Goal: Information Seeking & Learning: Find specific fact

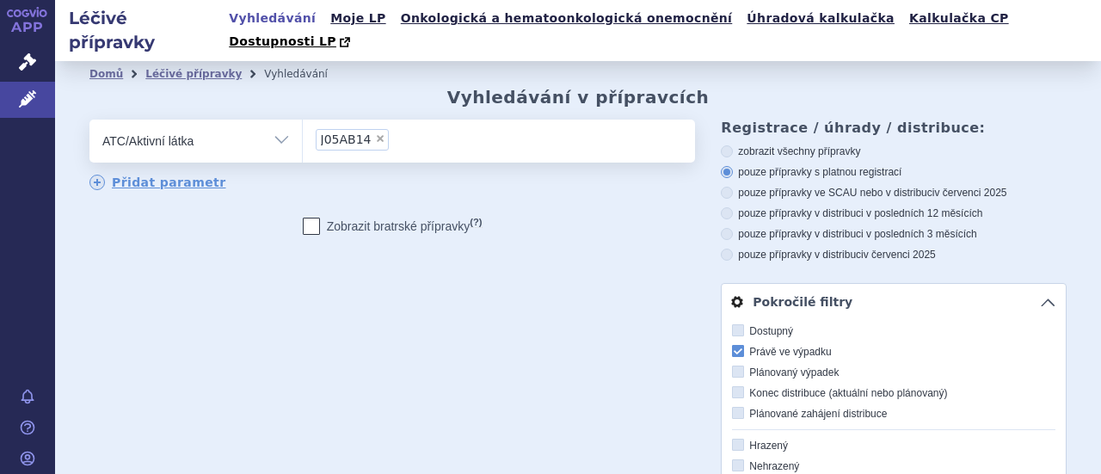
click at [375, 133] on span "×" at bounding box center [380, 138] width 10 height 10
click at [303, 119] on select "J05AB14" at bounding box center [302, 140] width 1 height 43
select select
click at [372, 120] on ul at bounding box center [499, 138] width 393 height 36
click at [303, 119] on select at bounding box center [302, 140] width 1 height 43
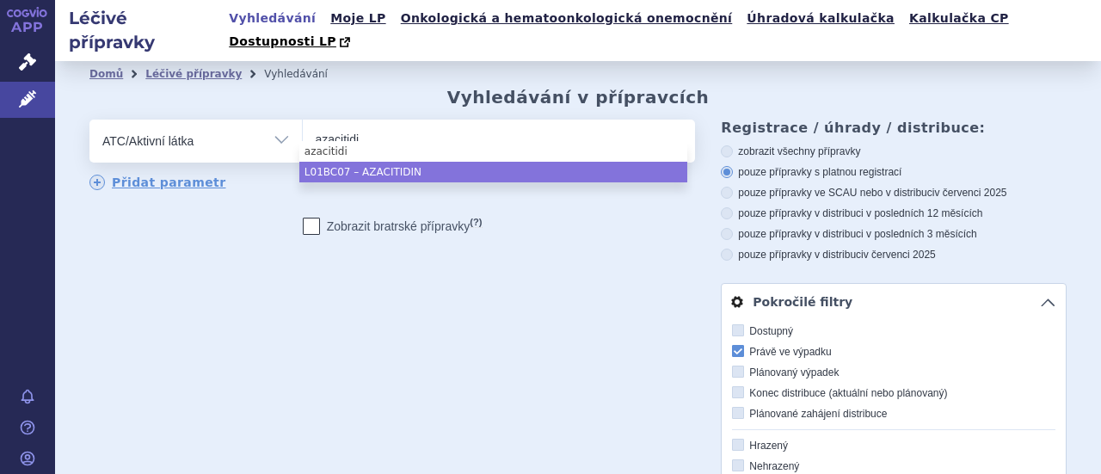
type input "azacitidi"
select select "L01BC07"
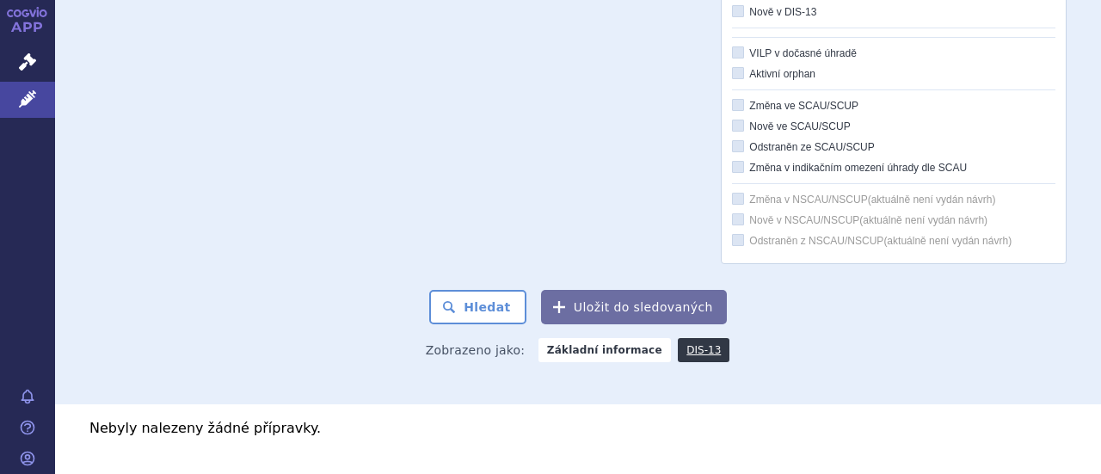
scroll to position [594, 0]
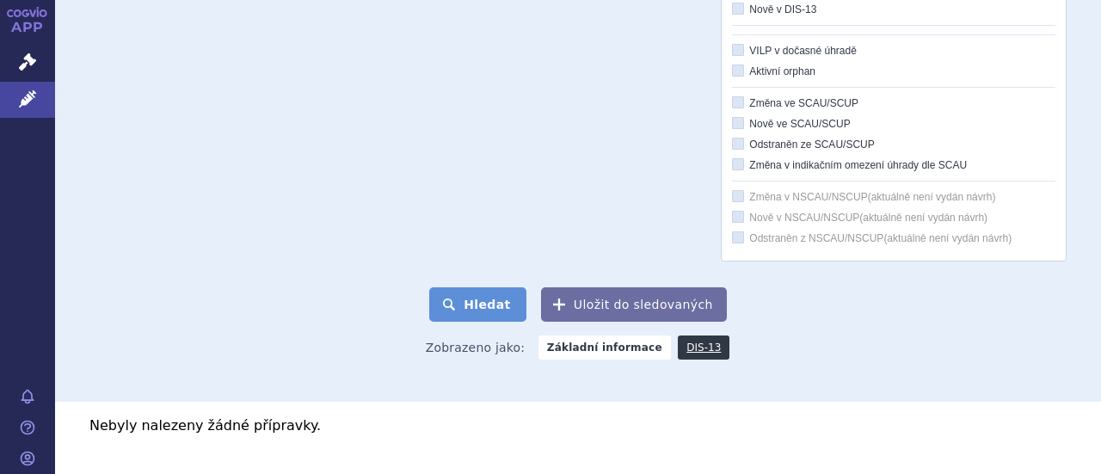
click at [478, 287] on button "Hledat" at bounding box center [477, 304] width 97 height 34
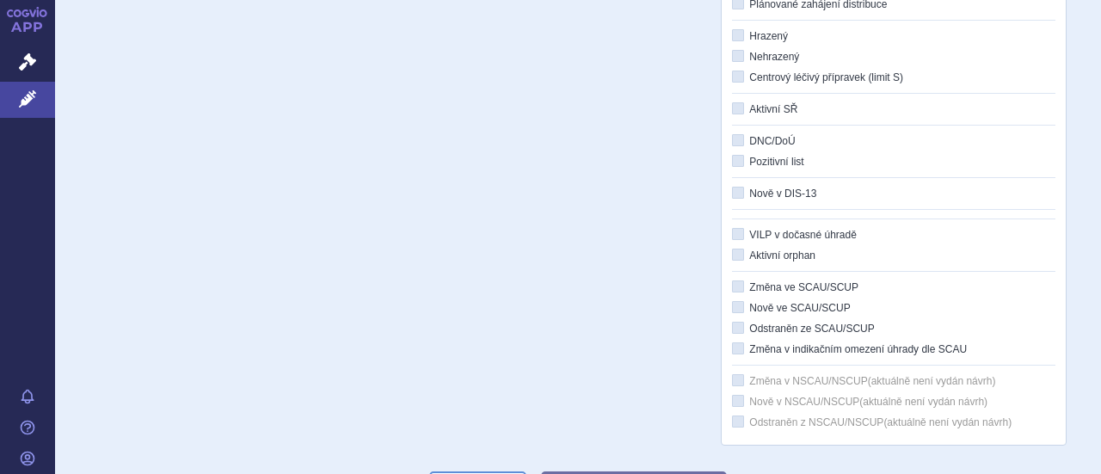
scroll to position [750, 0]
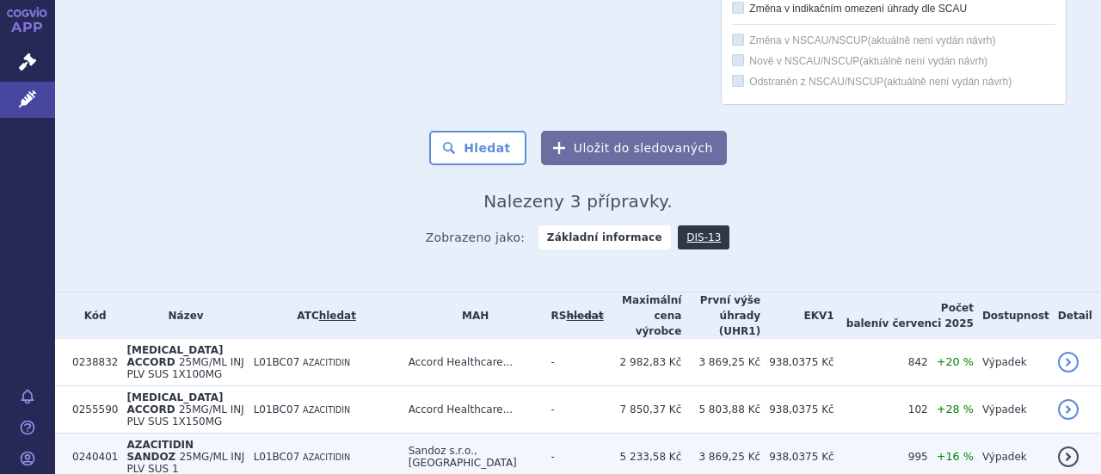
click at [185, 439] on span "AZACITIDIN SANDOZ" at bounding box center [159, 451] width 67 height 24
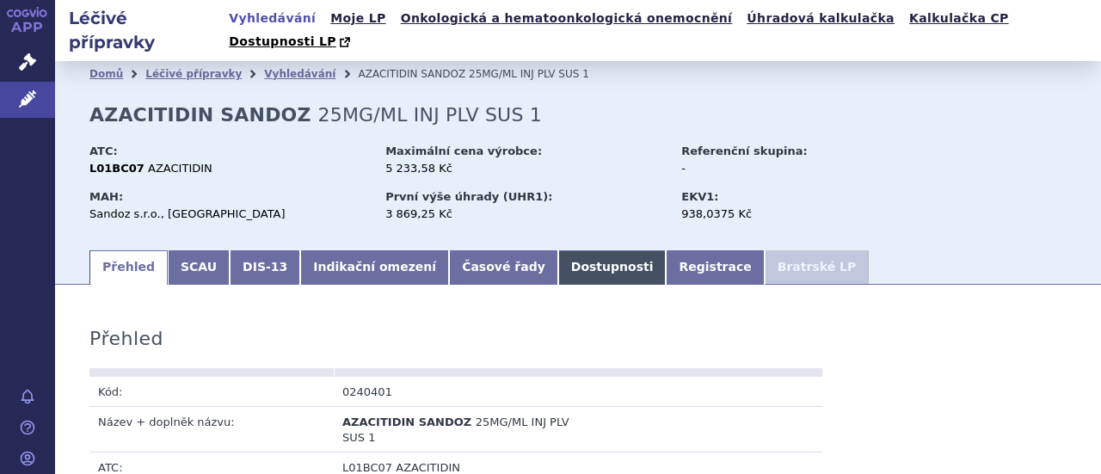
click at [558, 252] on link "Dostupnosti" at bounding box center [612, 267] width 108 height 34
